Goal: Information Seeking & Learning: Learn about a topic

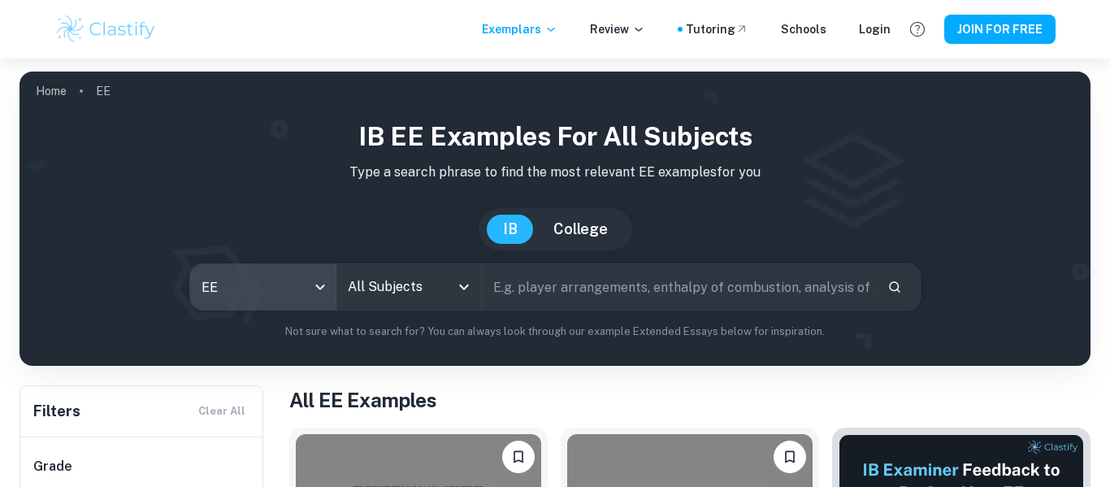
click at [468, 287] on icon "Open" at bounding box center [463, 286] width 19 height 19
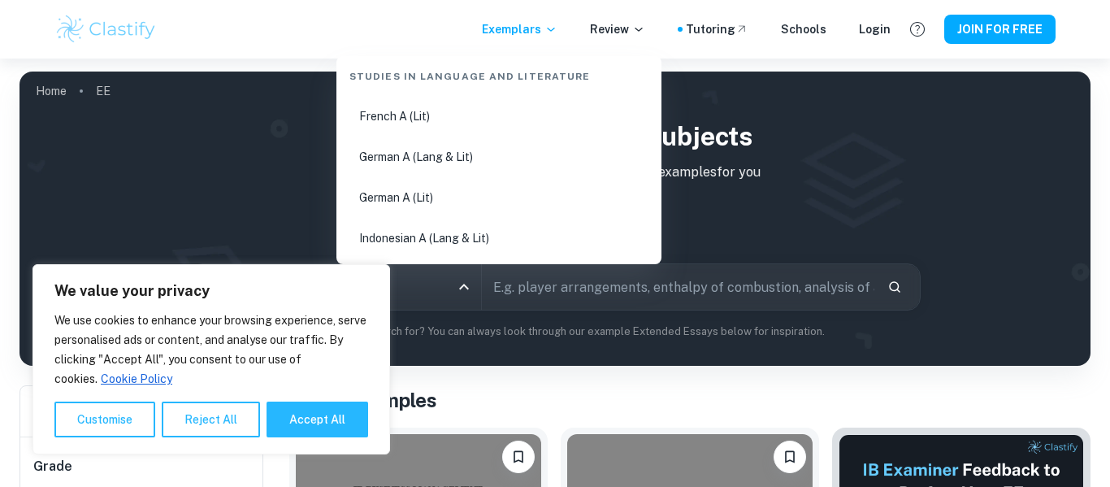
scroll to position [448, 0]
click at [185, 434] on button "Reject All" at bounding box center [211, 419] width 98 height 36
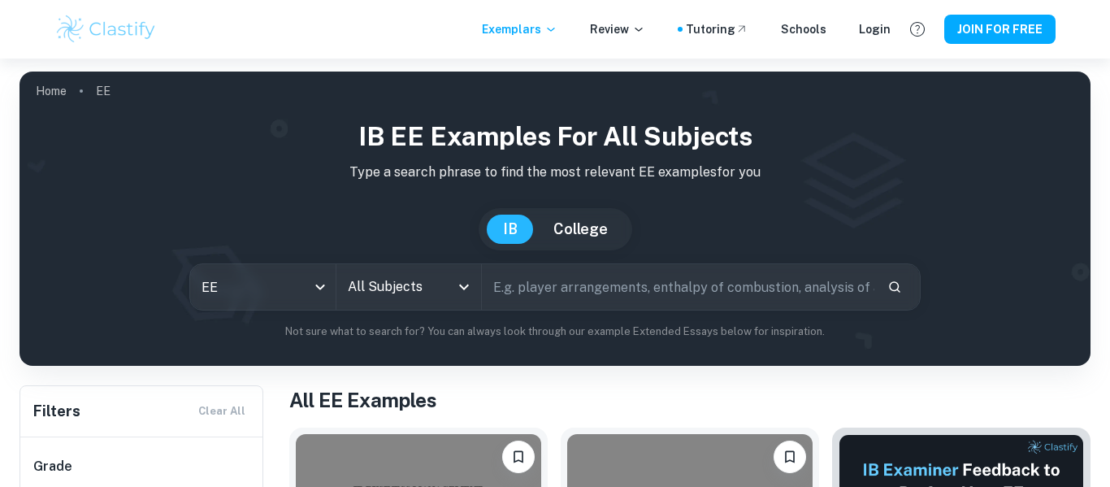
click at [384, 275] on input "All Subjects" at bounding box center [397, 286] width 106 height 31
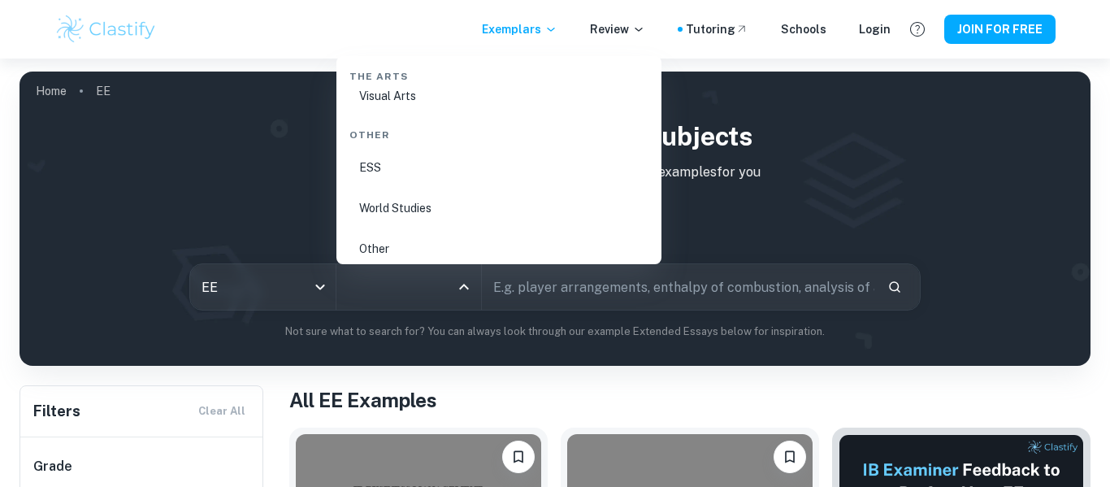
scroll to position [2945, 0]
click at [419, 201] on li "World Studies" at bounding box center [499, 198] width 312 height 37
type input "World Studies"
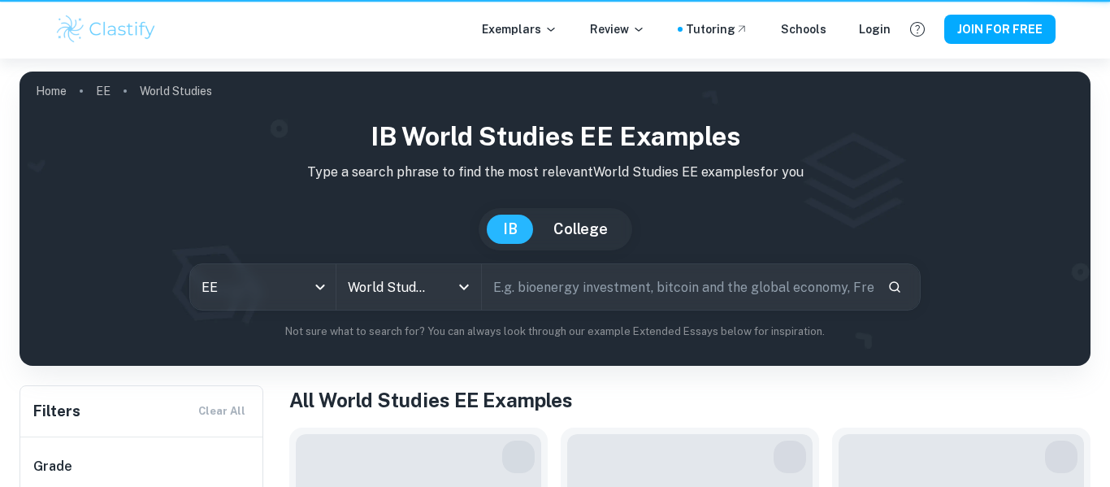
click at [587, 286] on input "text" at bounding box center [678, 286] width 392 height 45
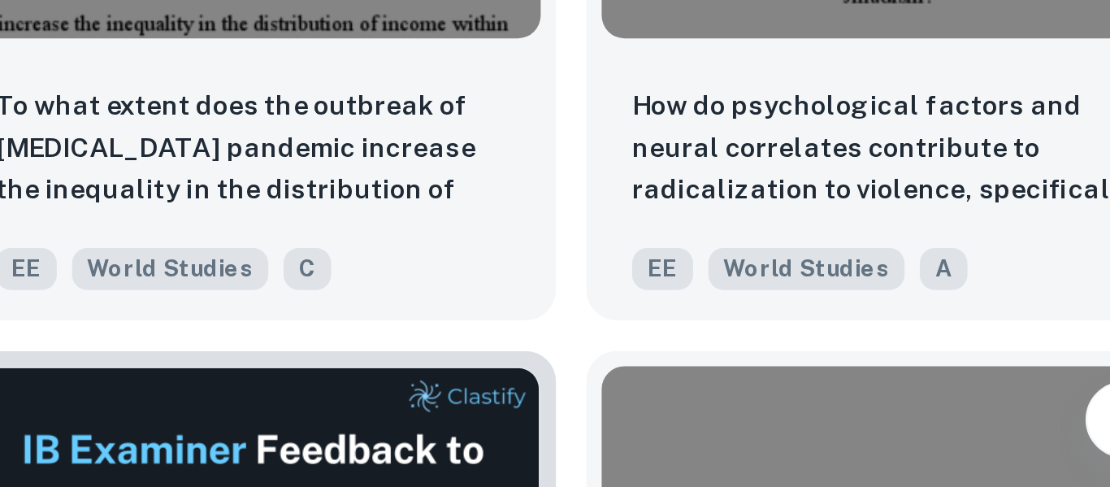
scroll to position [3566, 0]
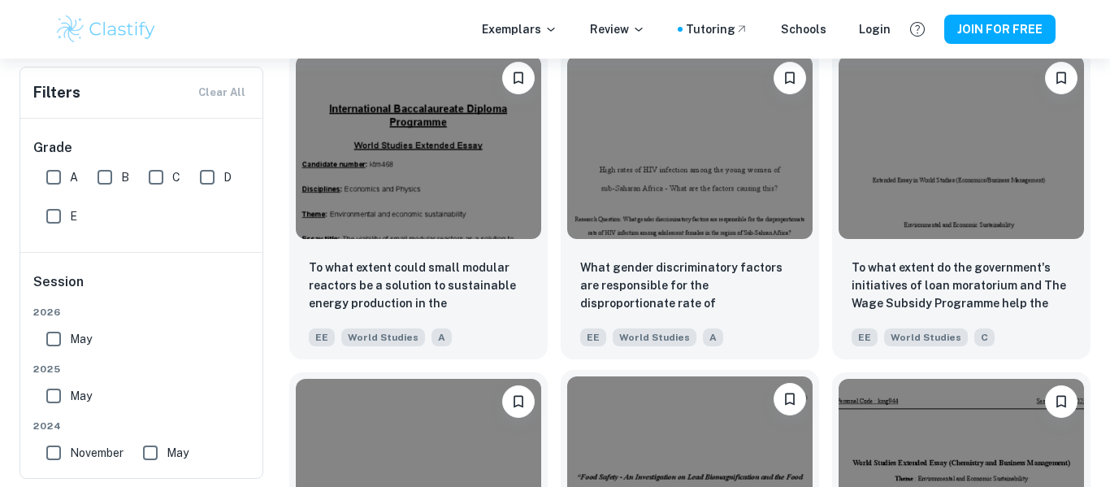
scroll to position [2907, 0]
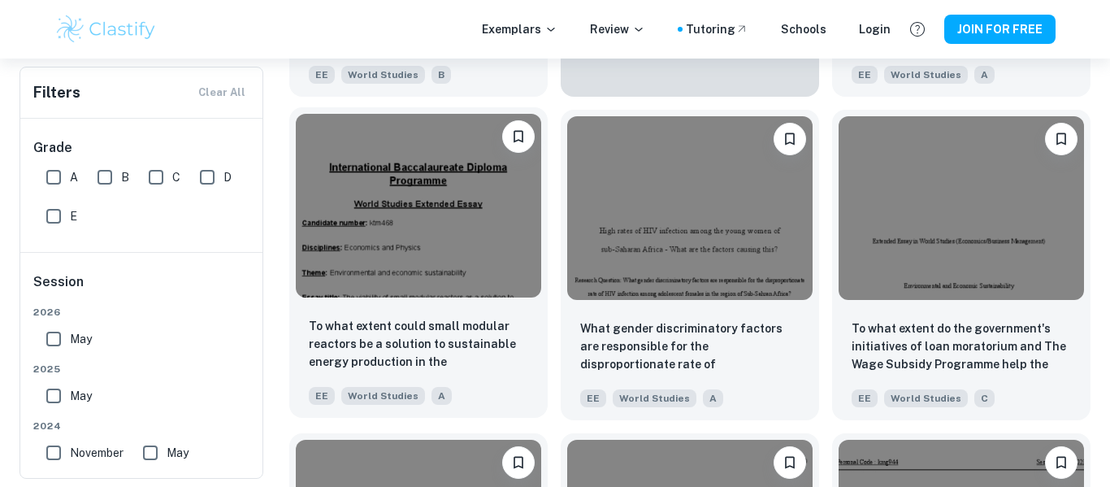
click at [518, 133] on icon "Please log in to bookmark exemplars" at bounding box center [518, 136] width 16 height 16
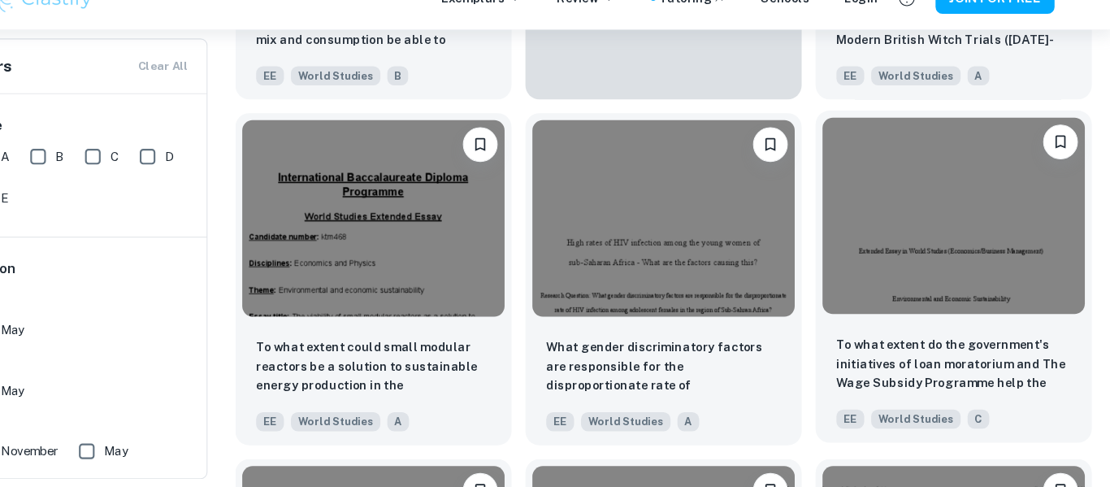
scroll to position [2884, 0]
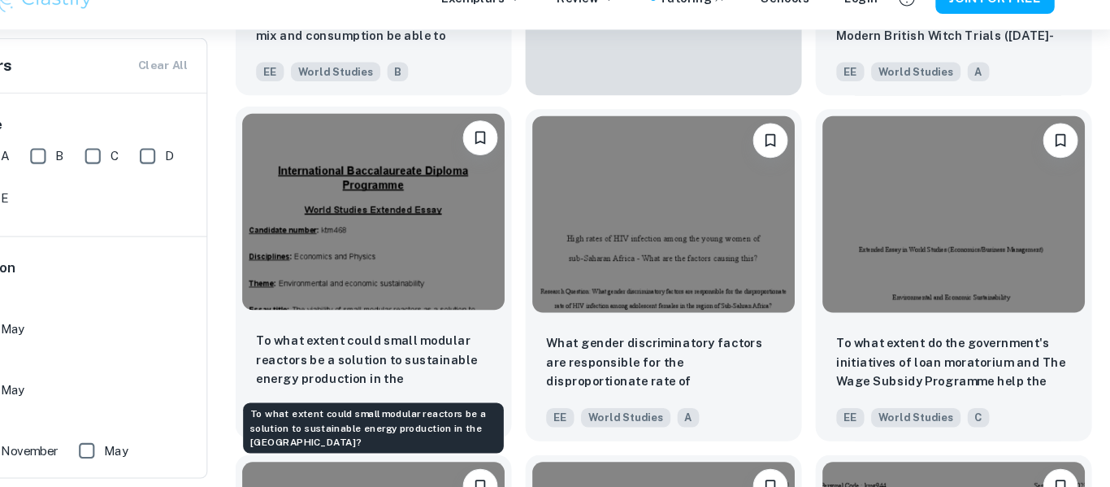
click at [445, 391] on p "To what extent could small modular reactors be a solution to sustainable energy…" at bounding box center [418, 367] width 219 height 55
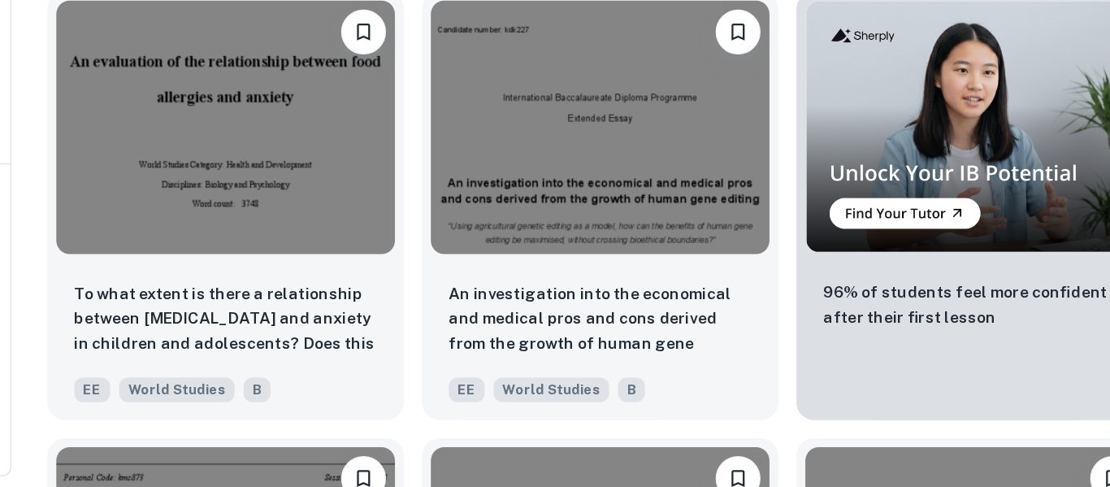
scroll to position [4185, 0]
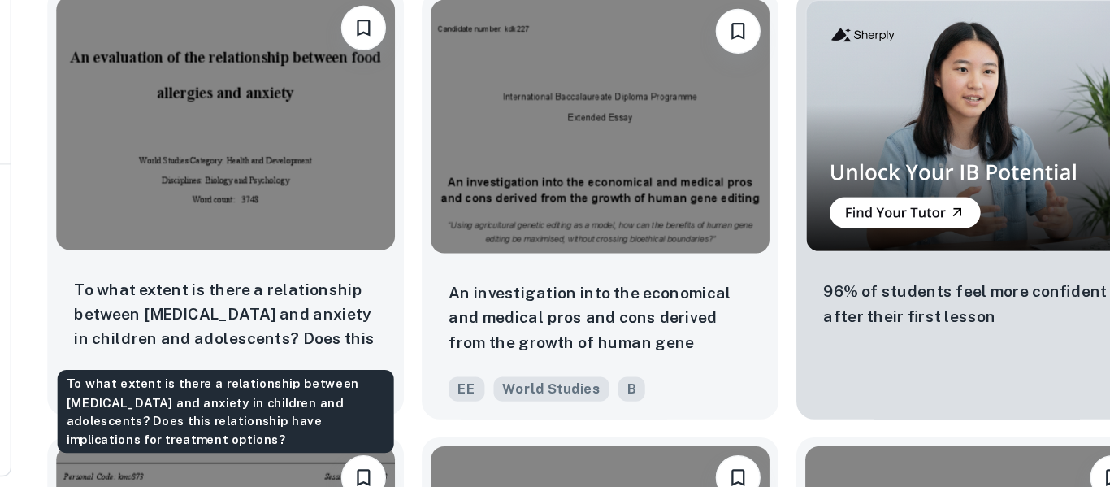
click at [487, 351] on p "To what extent is there a relationship between [MEDICAL_DATA] and anxiety in ch…" at bounding box center [418, 361] width 219 height 55
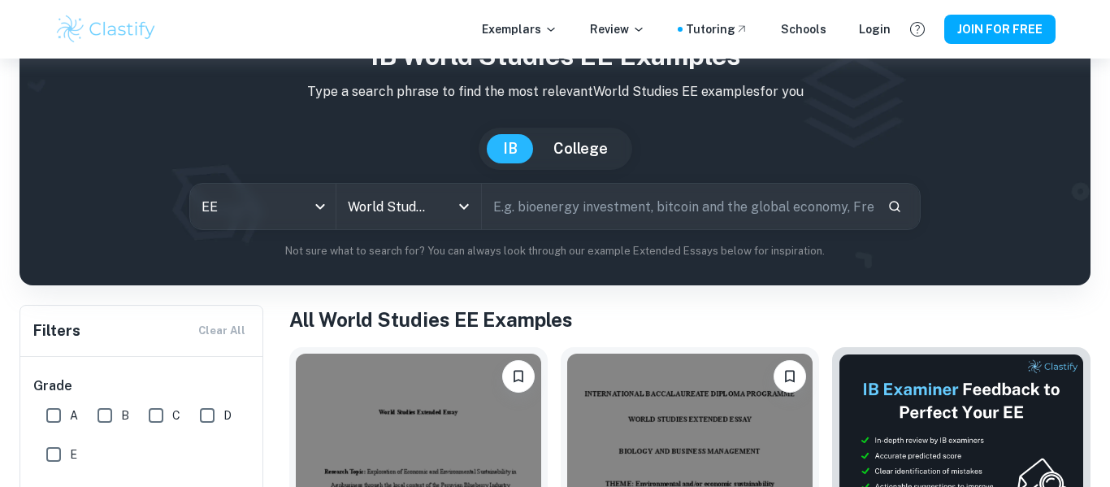
scroll to position [89, 0]
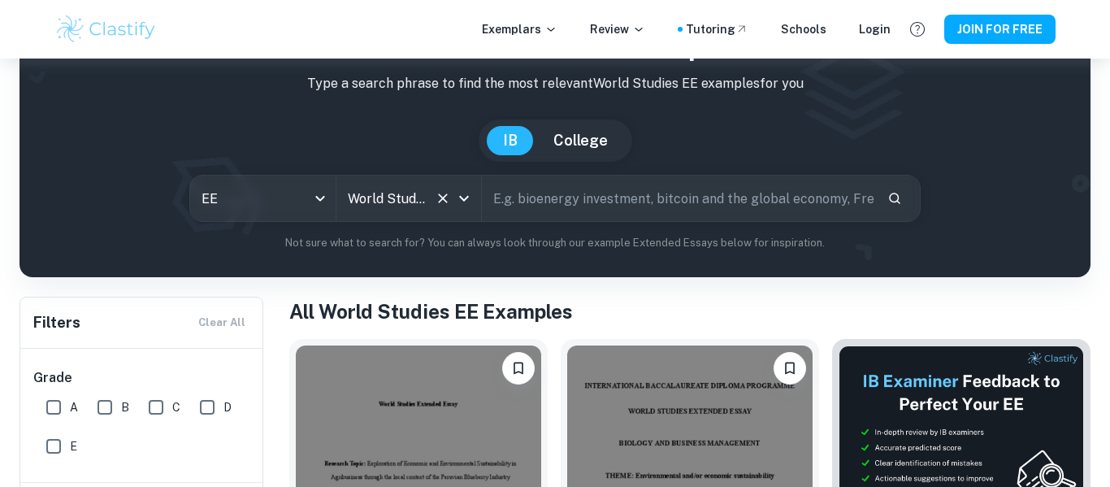
click at [398, 201] on input "World Studies" at bounding box center [386, 198] width 85 height 31
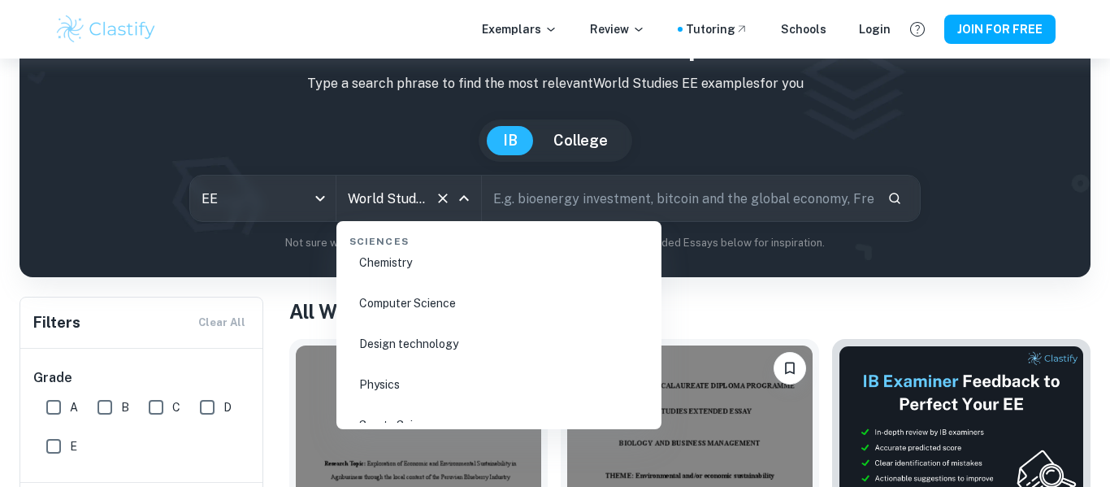
scroll to position [2455, 0]
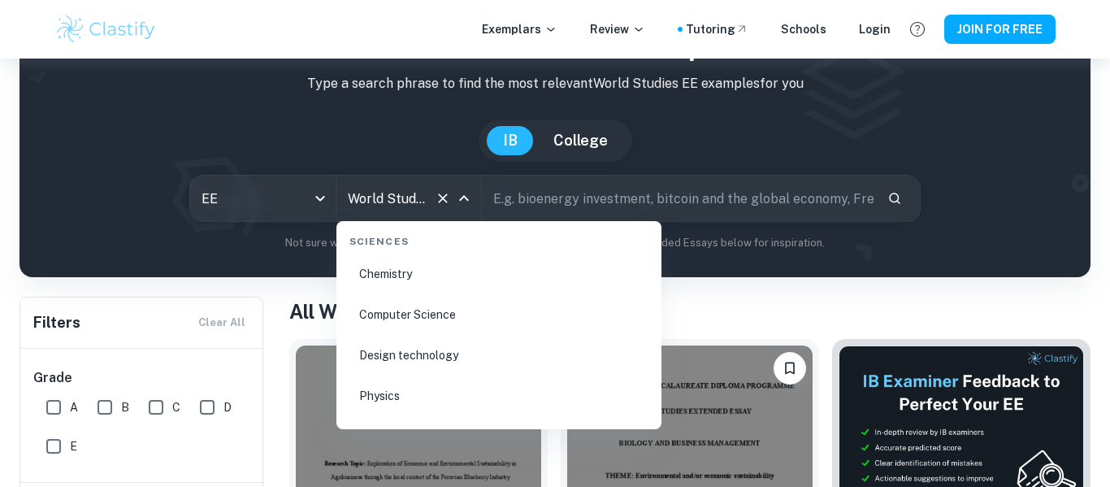
click at [417, 389] on li "Physics" at bounding box center [499, 395] width 312 height 37
type input "Physics"
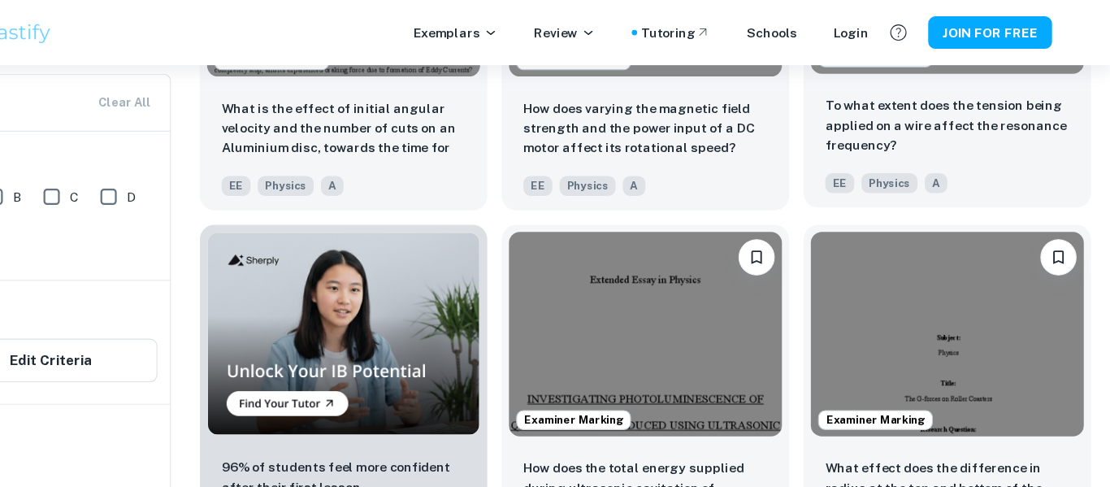
scroll to position [994, 0]
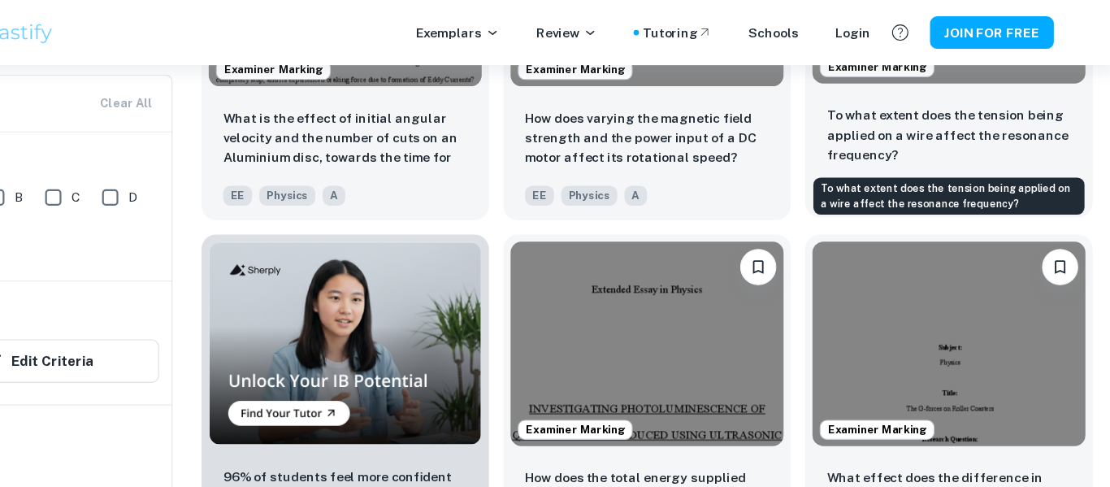
click at [919, 134] on p "To what extent does the tension being applied on a wire affect the resonance fr…" at bounding box center [960, 121] width 219 height 54
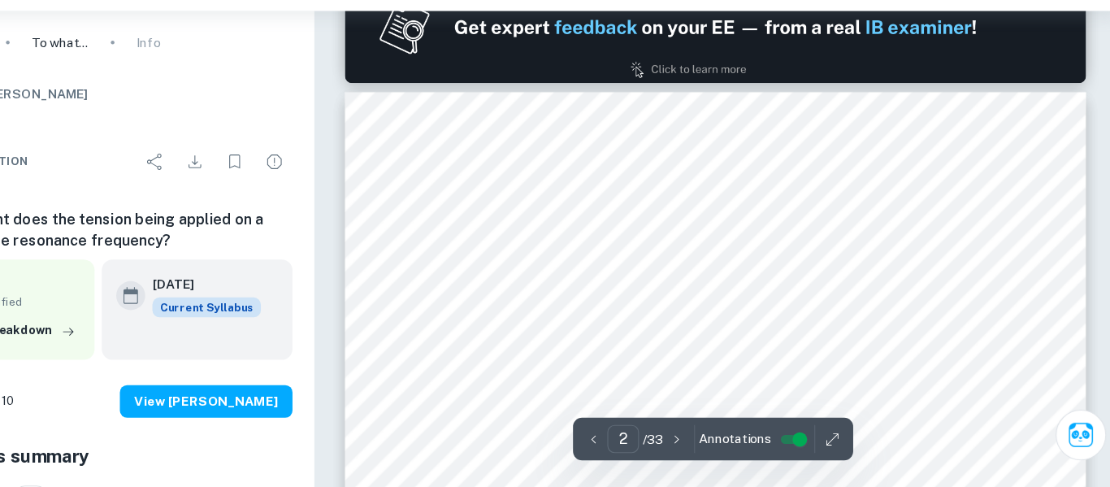
scroll to position [1025, 0]
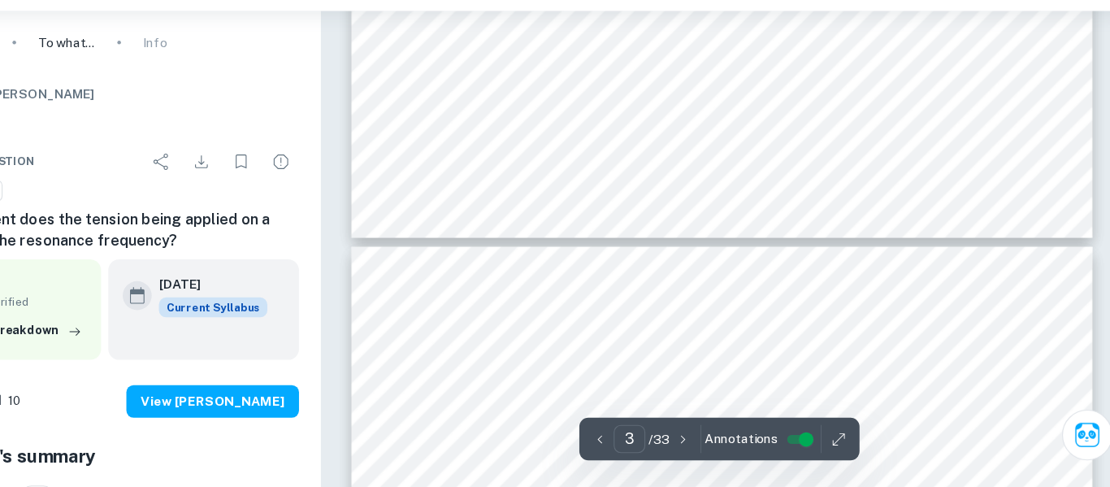
type input "4"
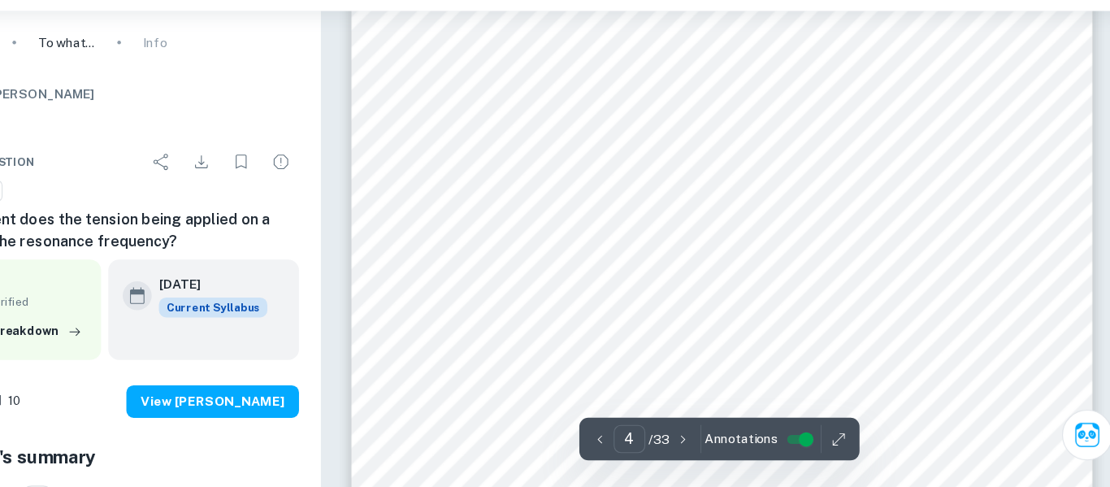
scroll to position [2993, 0]
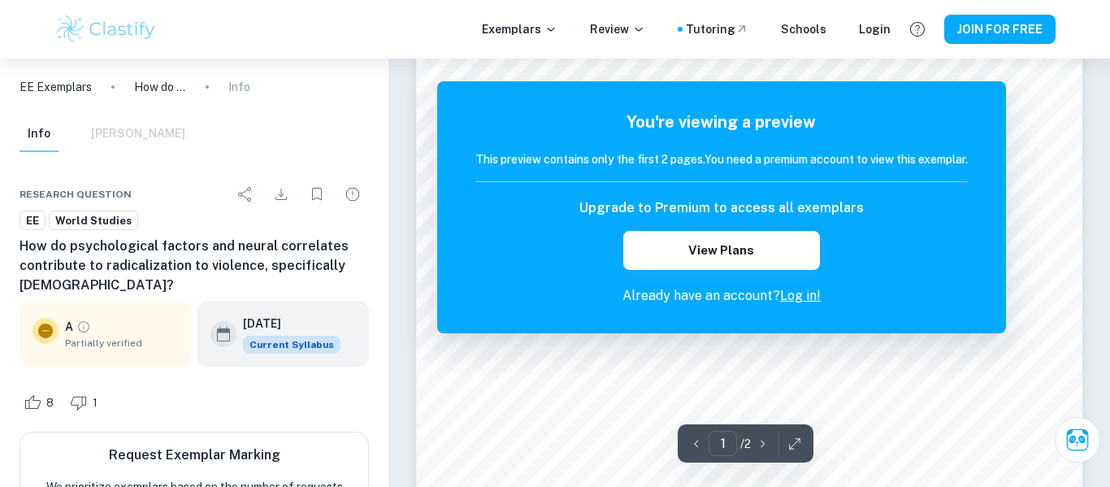
scroll to position [276, 0]
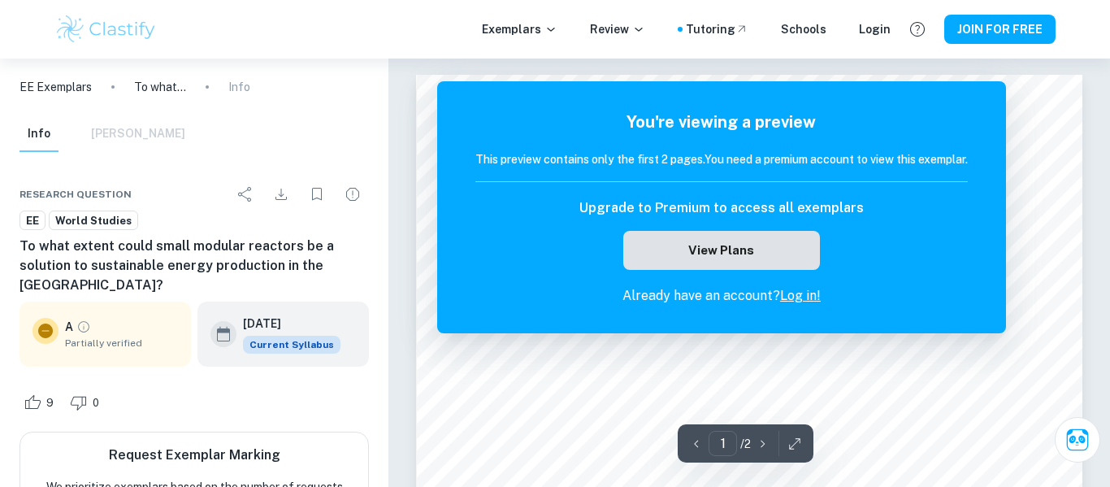
click at [687, 249] on button "View Plans" at bounding box center [721, 250] width 197 height 39
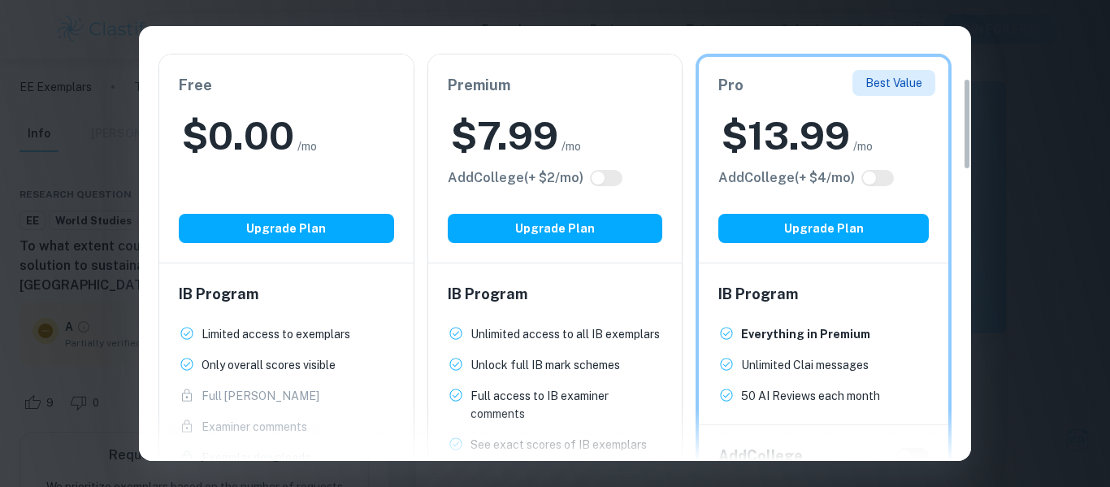
scroll to position [246, 0]
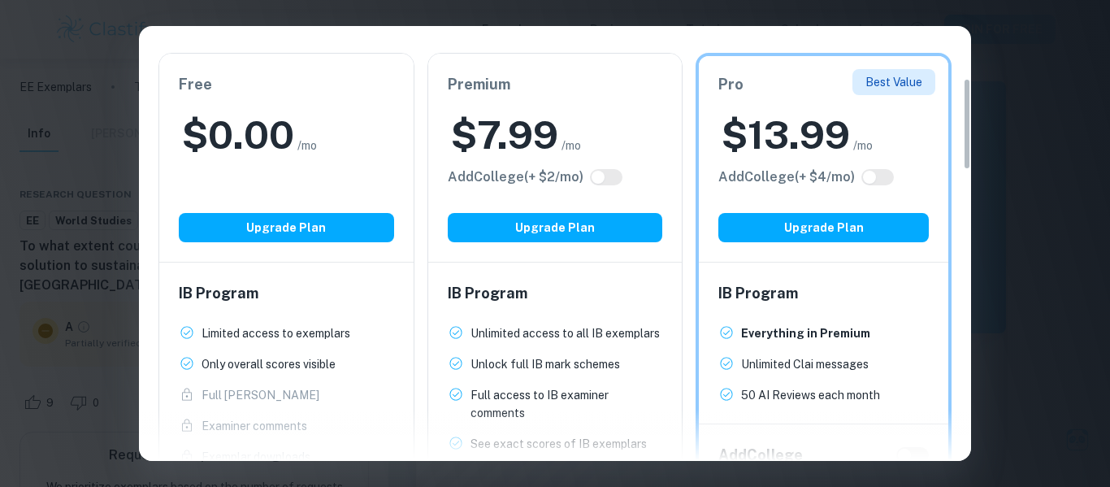
click at [983, 102] on div "Easily Ace Your IB Coursework & Crush College Essays. Get Clastify Premium Get …" at bounding box center [555, 243] width 1110 height 487
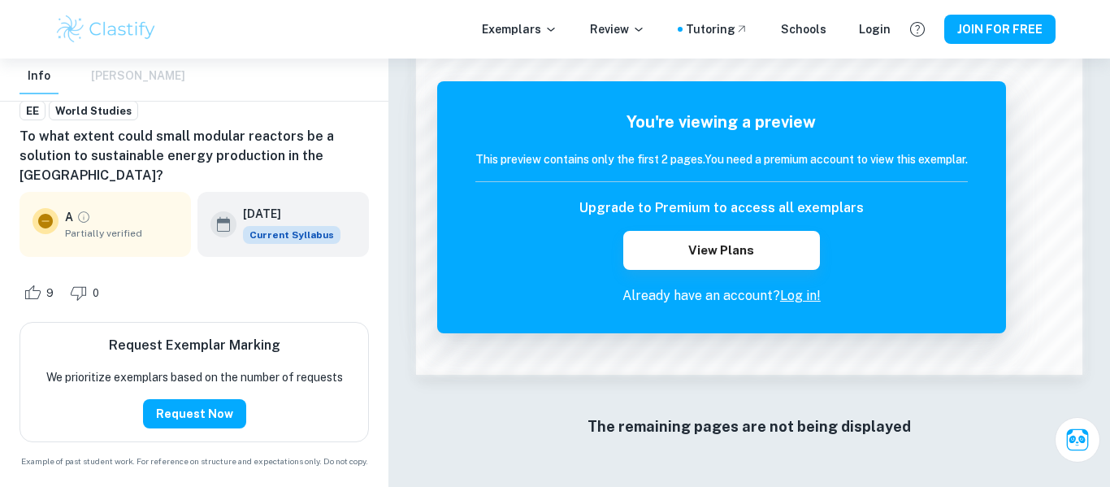
scroll to position [0, 0]
